Goal: Ask a question

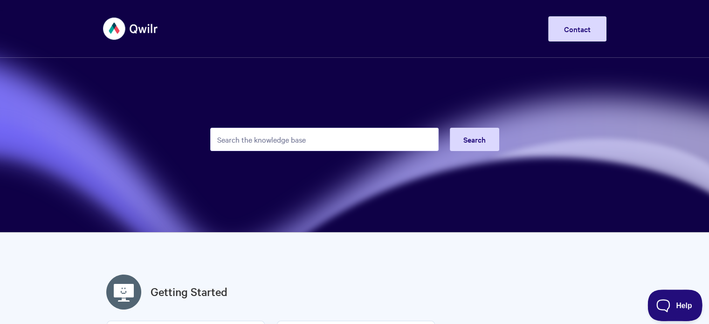
click at [680, 303] on span "Help" at bounding box center [672, 303] width 49 height 7
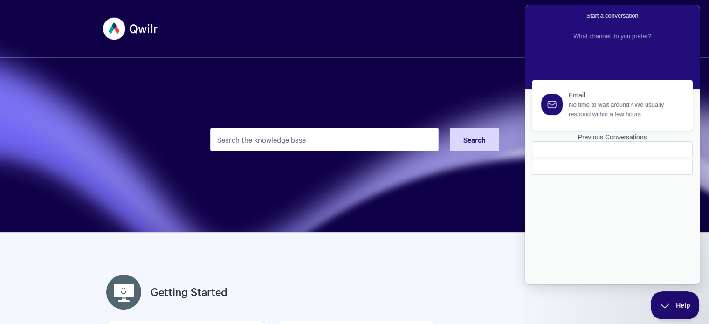
click at [397, 222] on section "Search" at bounding box center [354, 116] width 709 height 233
click at [610, 175] on div at bounding box center [612, 167] width 161 height 16
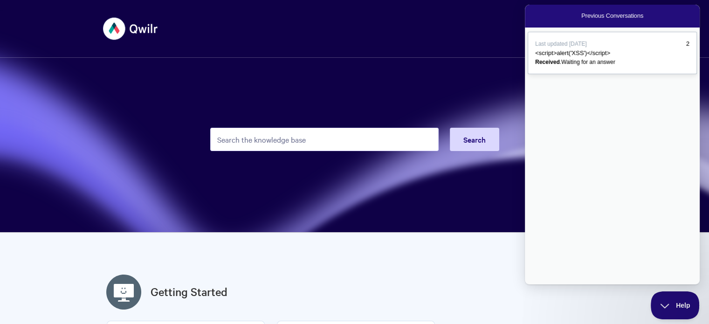
click at [573, 56] on span "<script>alert('XSS')</script>" at bounding box center [572, 52] width 75 height 7
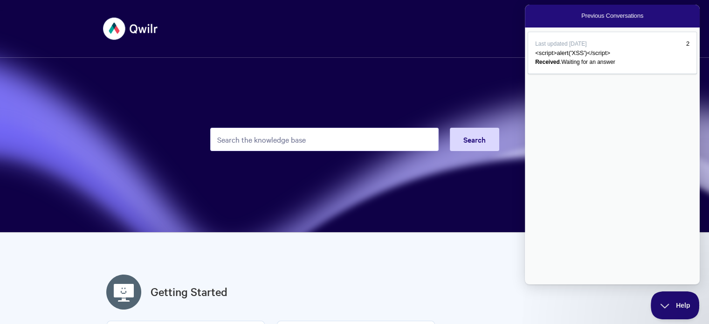
copy section "<script>alert('hey')</script>"
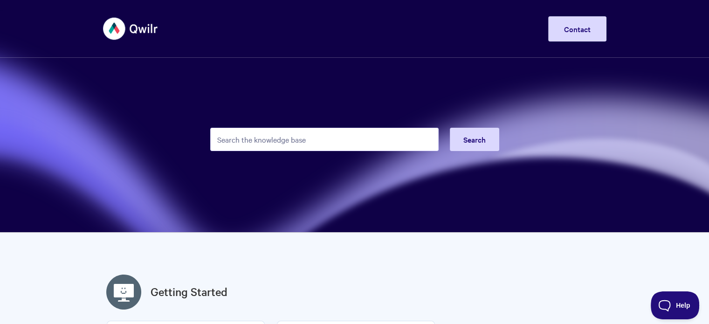
click at [257, 134] on input "Search the knowledge base" at bounding box center [324, 139] width 229 height 23
type input "<script>alert('hey')</script>"
click at [475, 139] on span "Search" at bounding box center [475, 139] width 22 height 10
click at [481, 145] on button "Search" at bounding box center [474, 139] width 49 height 23
click at [127, 31] on img at bounding box center [131, 28] width 56 height 35
